Goal: Find specific page/section: Find specific page/section

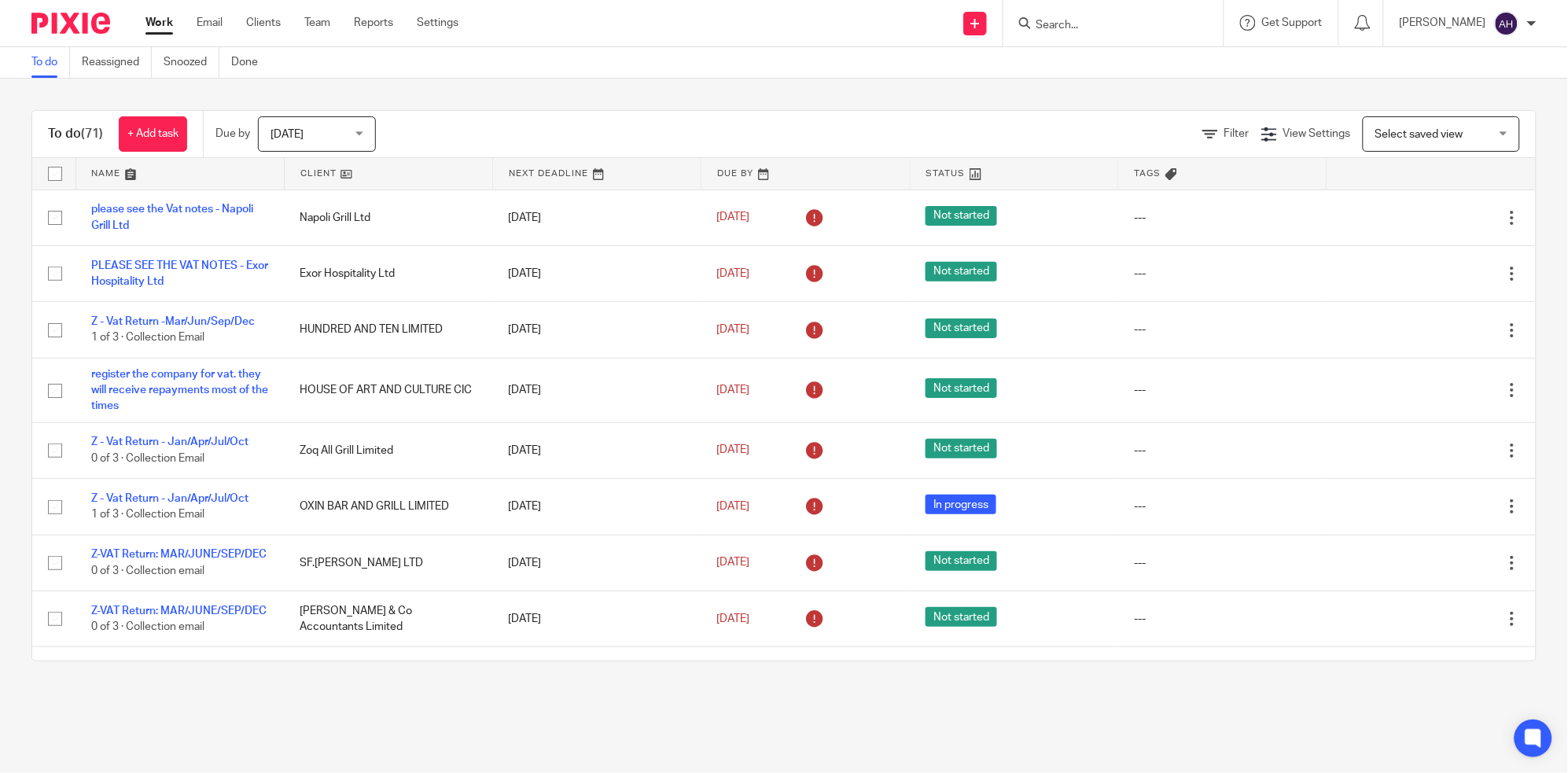
click at [1128, 20] on input "Search" at bounding box center [1105, 26] width 141 height 14
type input "nx"
click at [1165, 70] on link at bounding box center [1169, 67] width 276 height 36
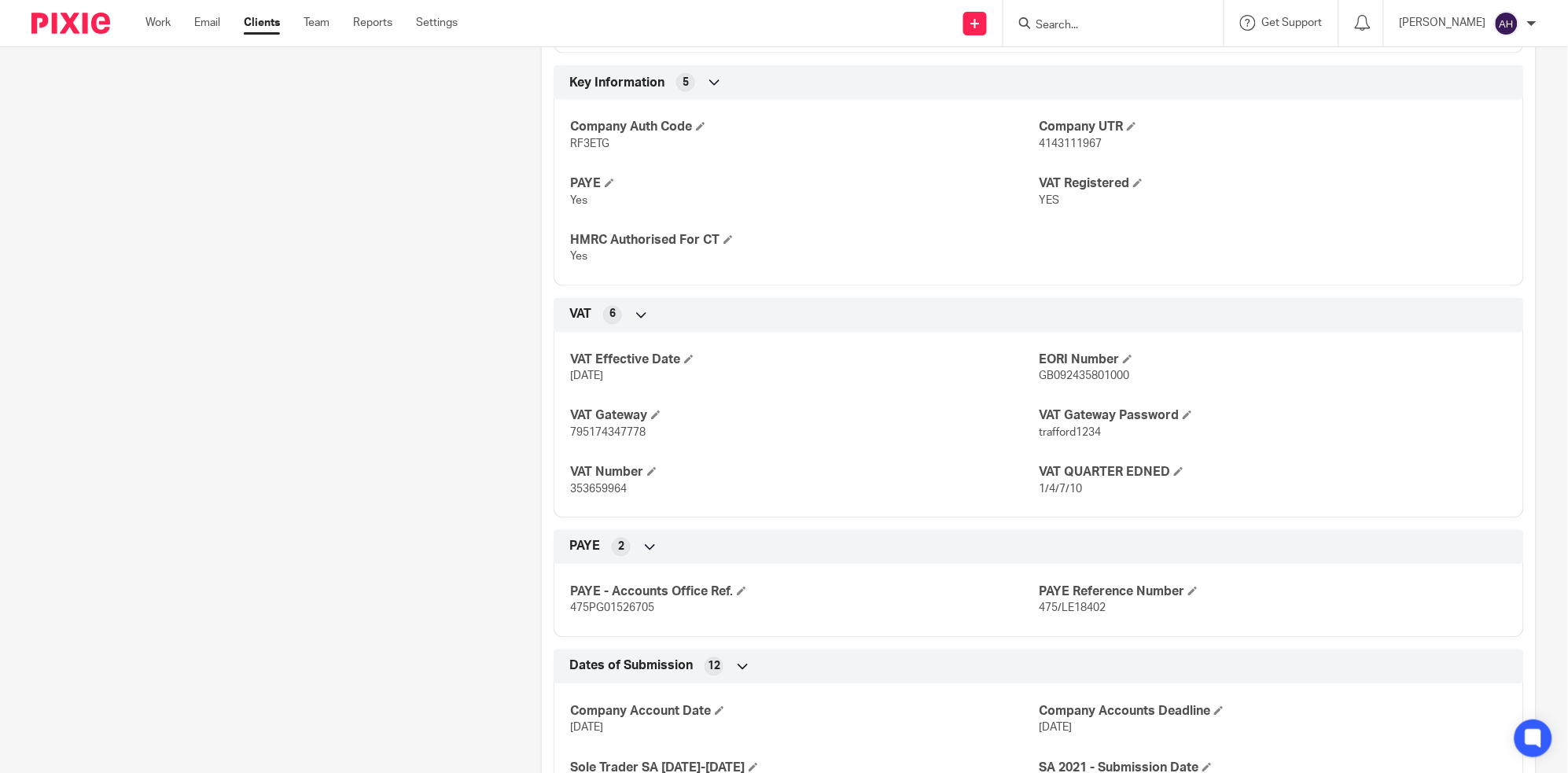
scroll to position [804, 0]
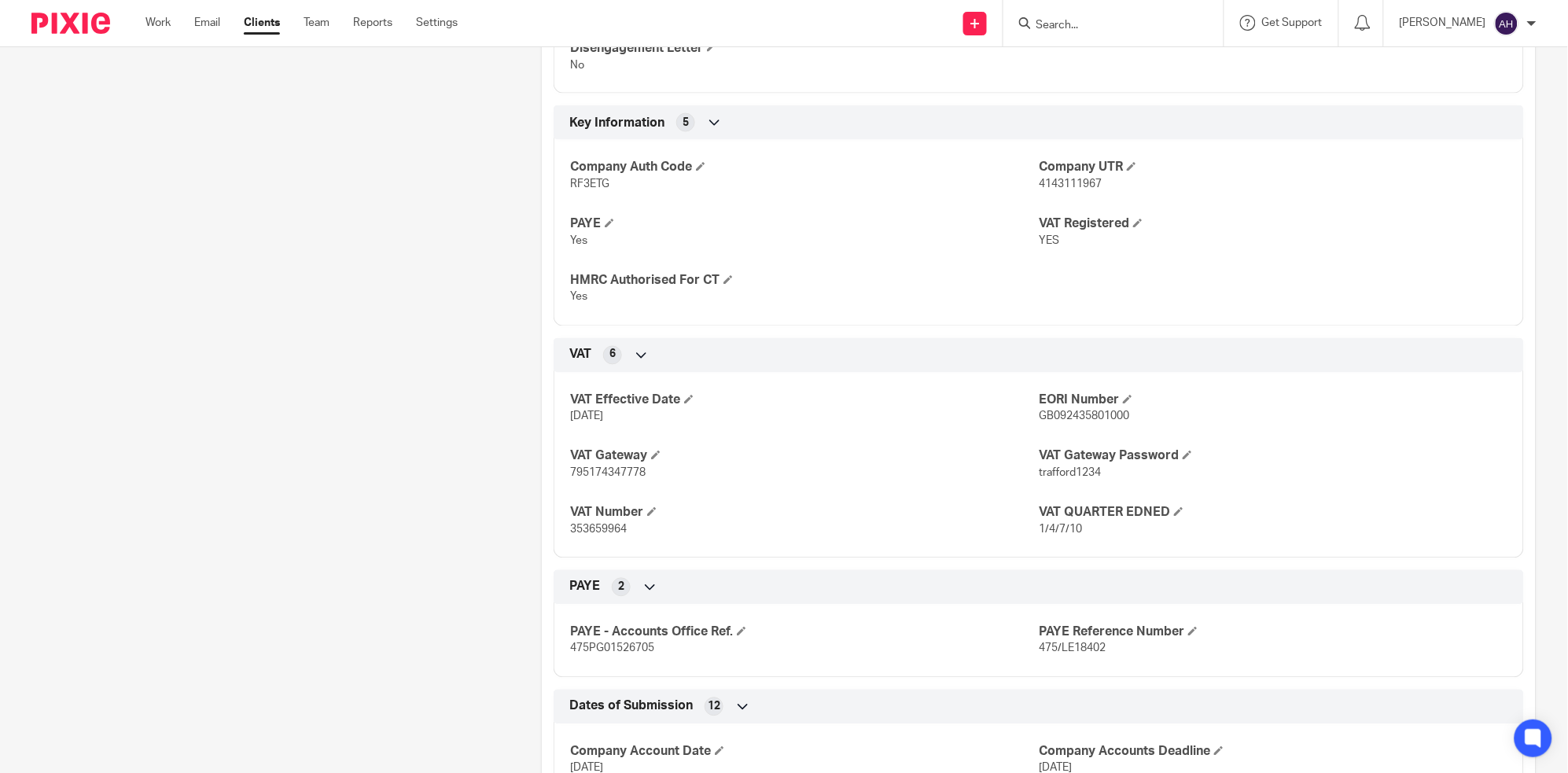
click at [607, 525] on span "353659964" at bounding box center [598, 530] width 57 height 11
copy span "353659964"
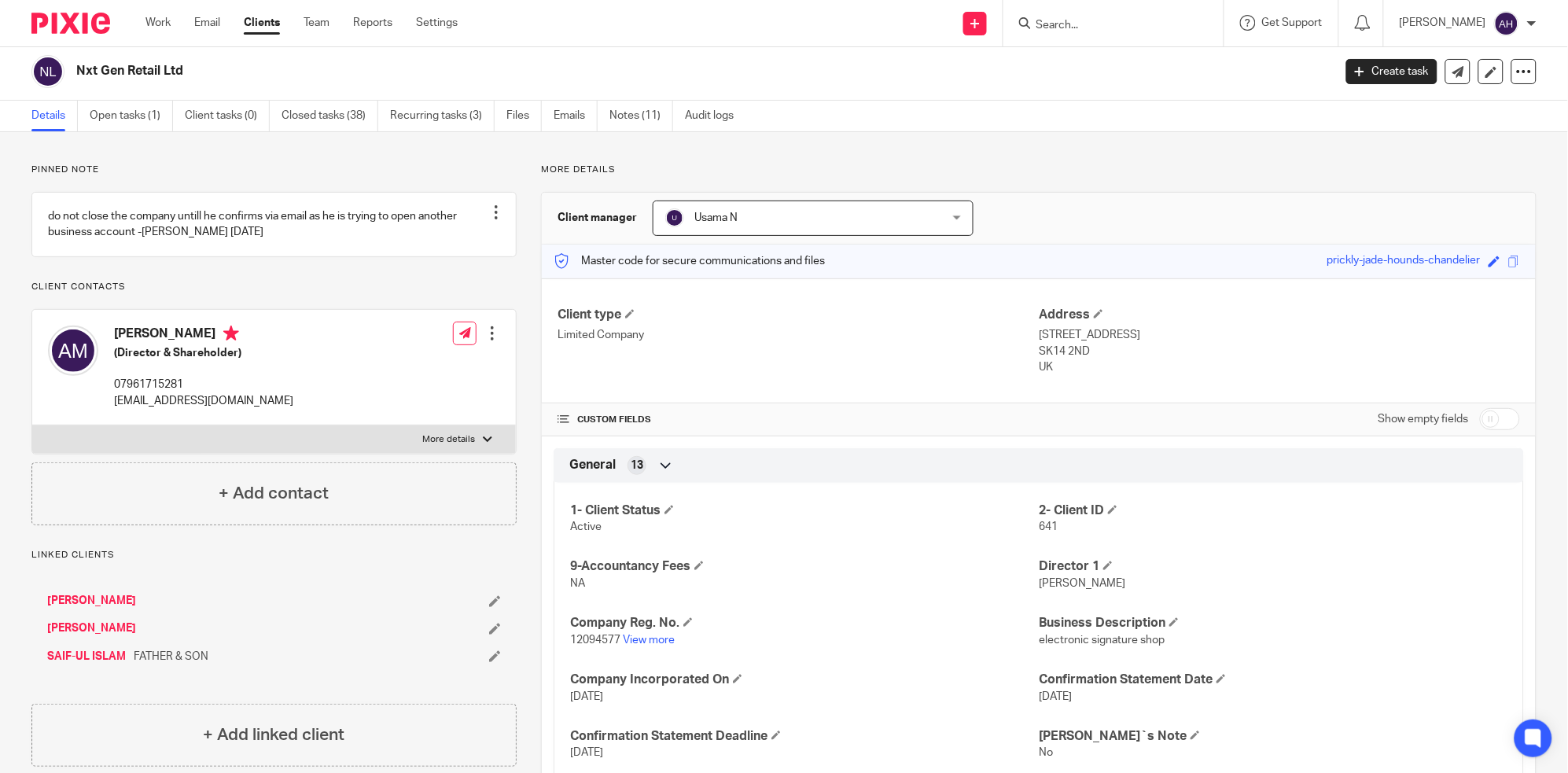
scroll to position [0, 0]
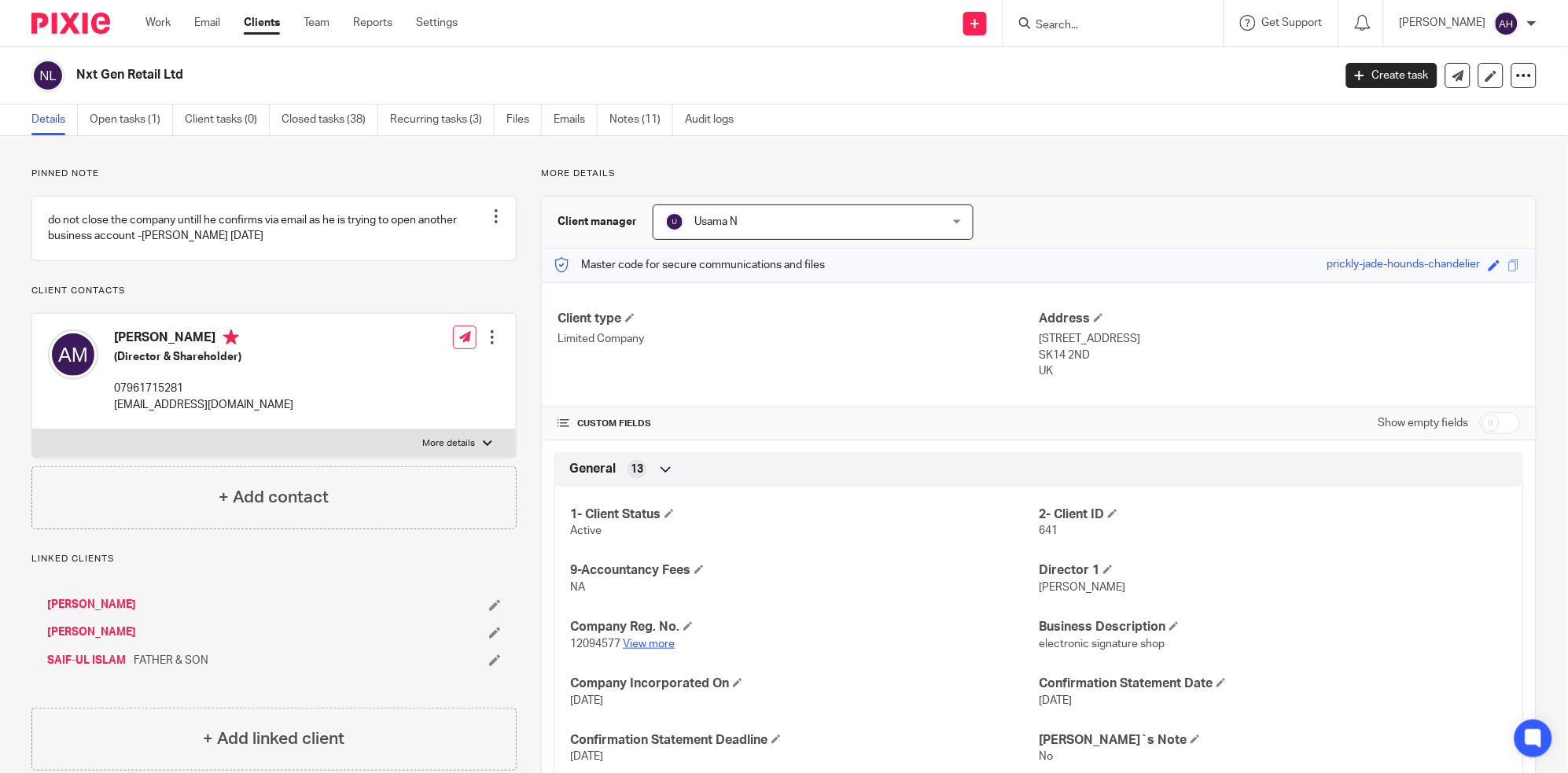
click at [651, 645] on link "View more" at bounding box center [649, 644] width 52 height 11
click at [1113, 19] on input "Search" at bounding box center [1105, 26] width 141 height 14
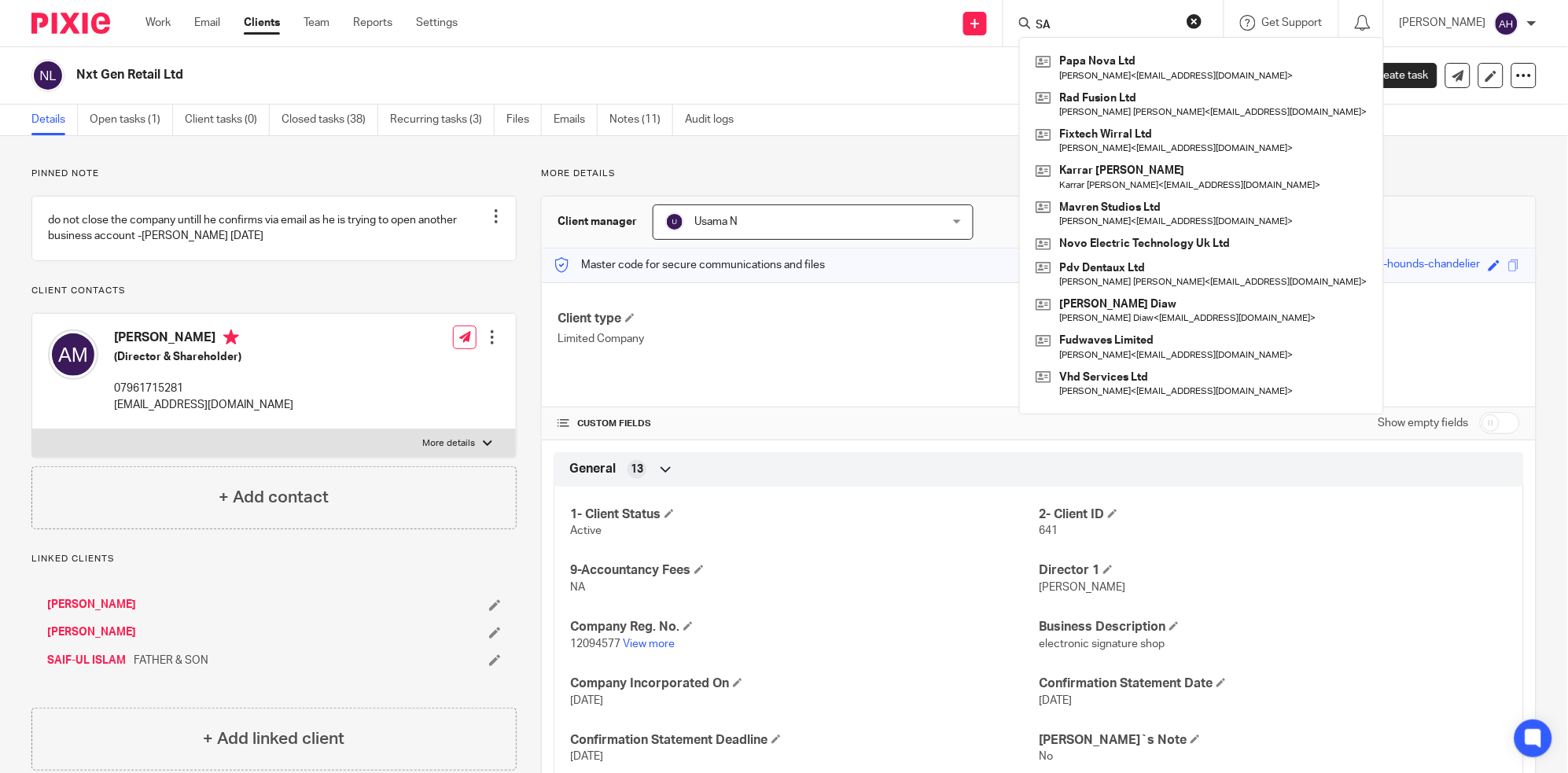
type input "S"
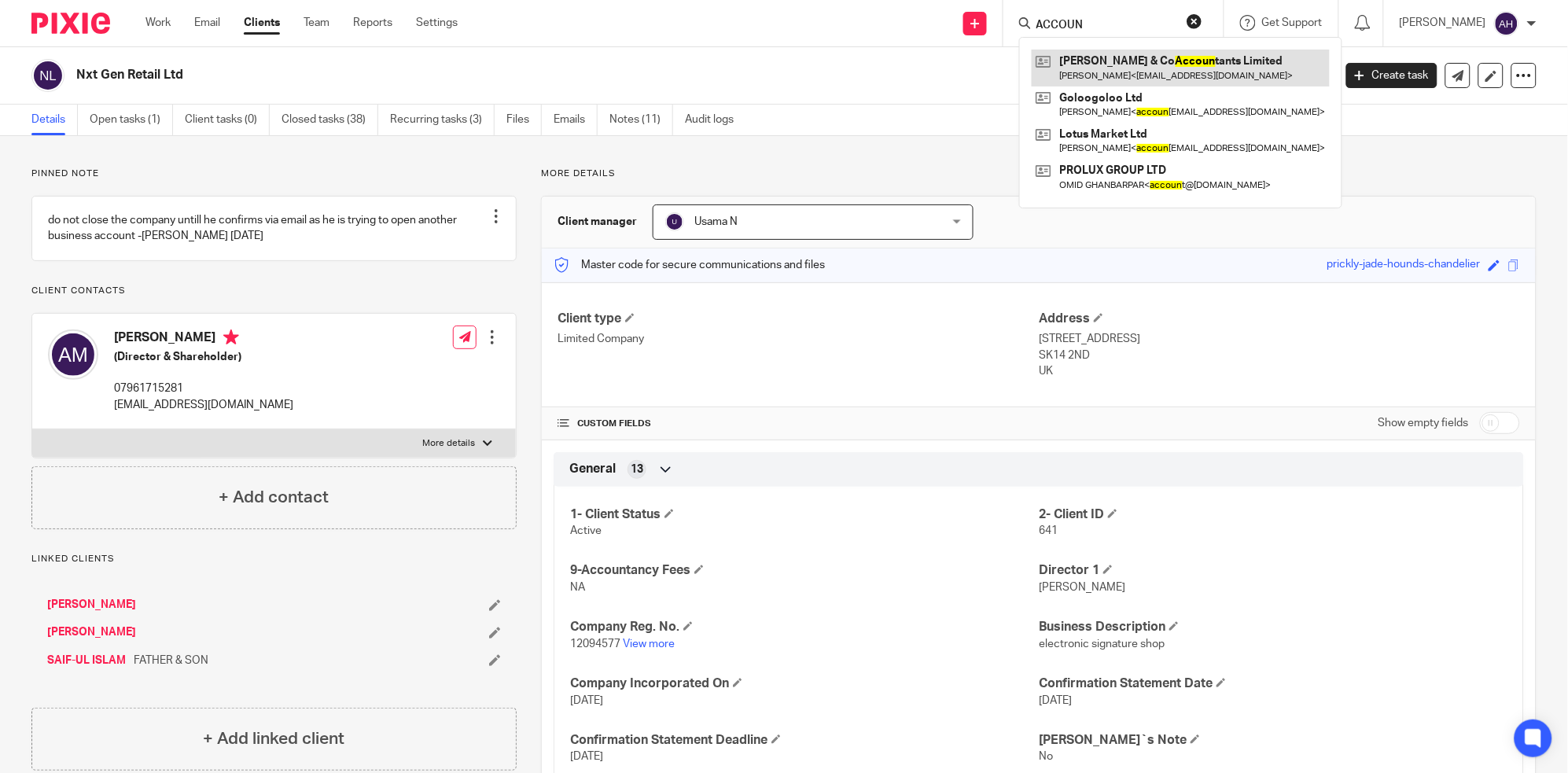
type input "ACCOUN"
click at [1125, 73] on link at bounding box center [1180, 67] width 298 height 36
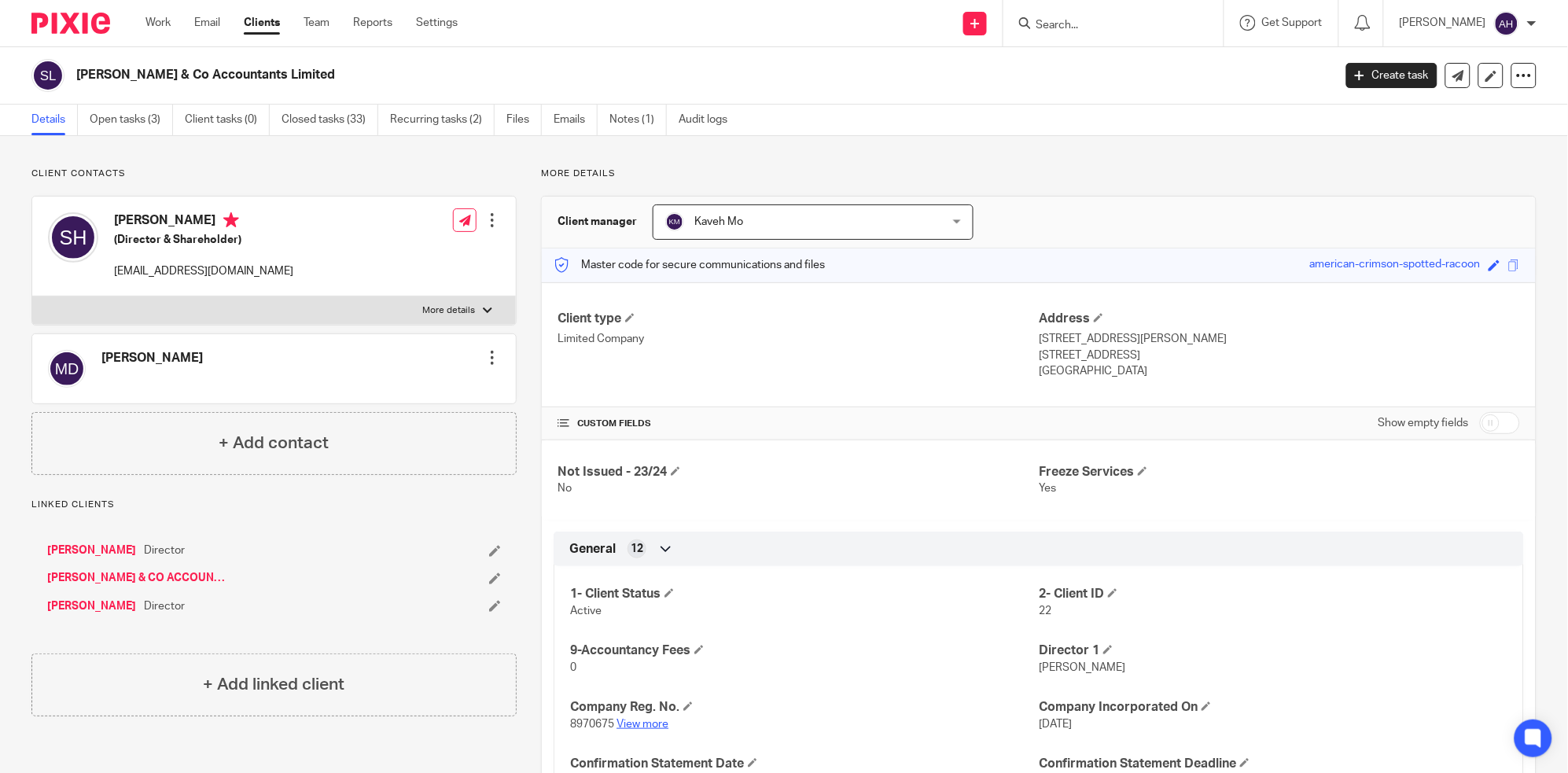
click at [640, 727] on link "View more" at bounding box center [642, 724] width 52 height 11
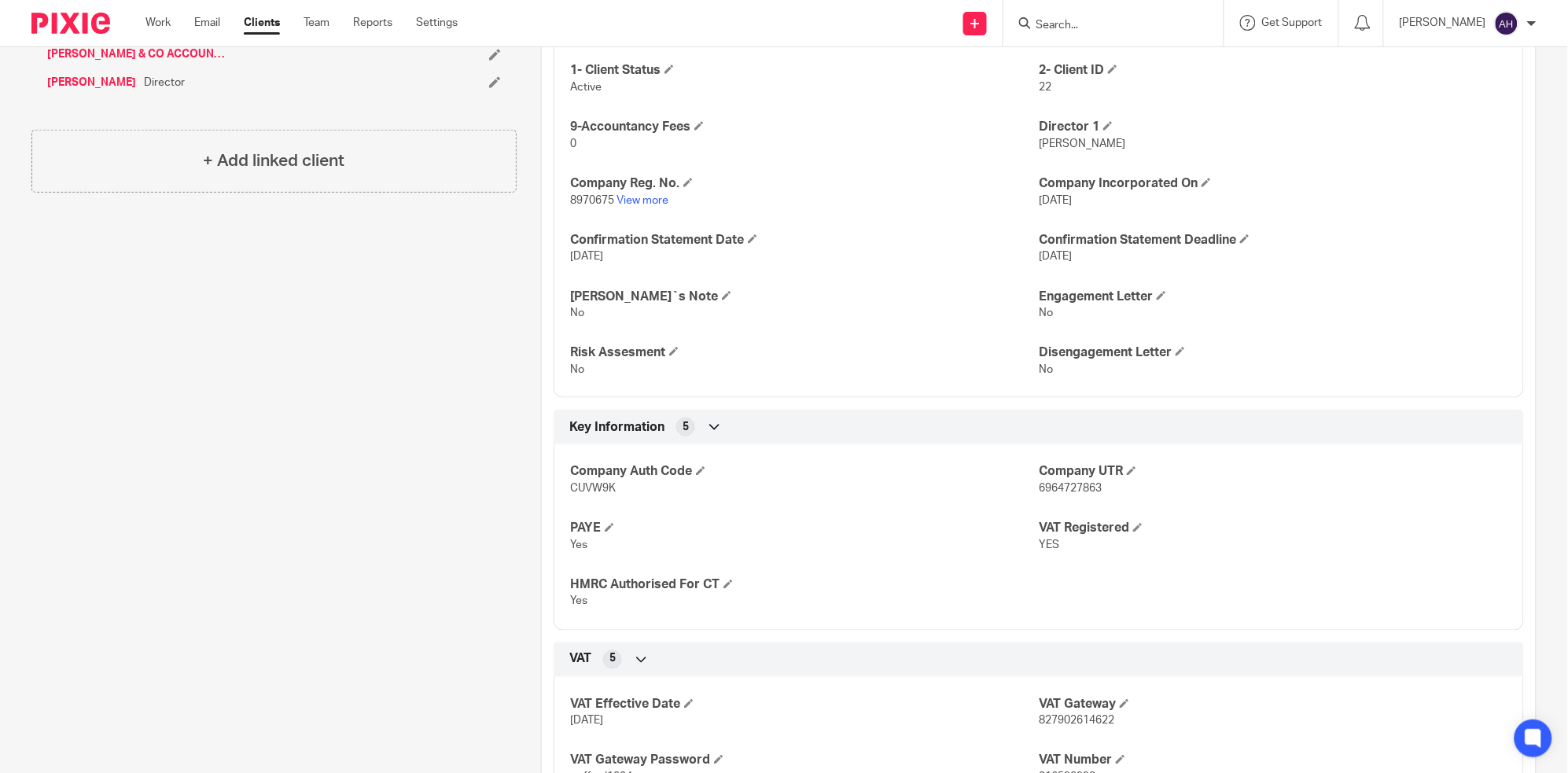
scroll to position [262, 0]
